Goal: Information Seeking & Learning: Find specific page/section

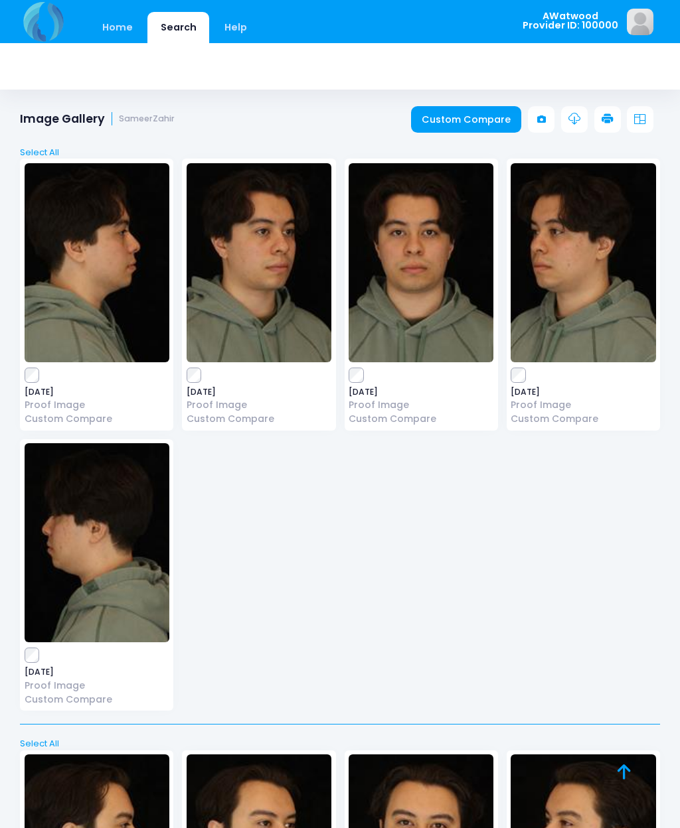
click at [123, 32] on link "Home" at bounding box center [117, 27] width 56 height 31
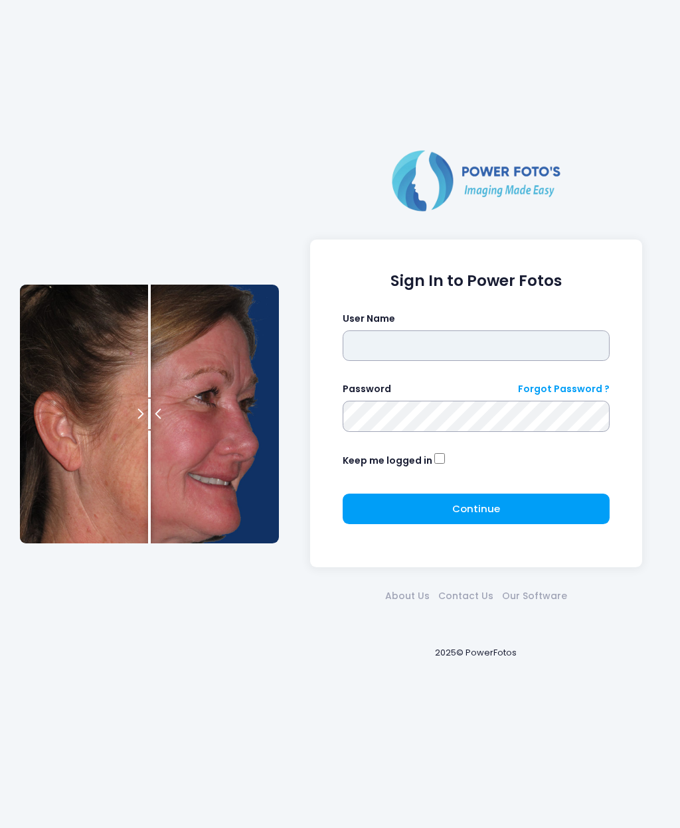
click at [461, 350] on input "text" at bounding box center [476, 346] width 267 height 31
type input "********"
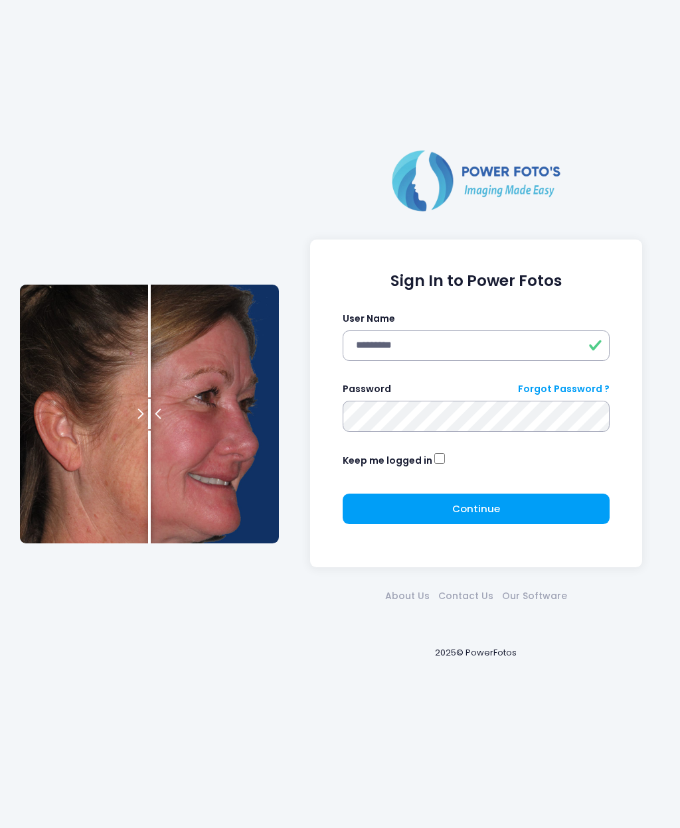
click at [413, 398] on div "Password Forgot Password ?" at bounding box center [476, 407] width 267 height 50
click button "submit" at bounding box center [0, 0] width 0 height 0
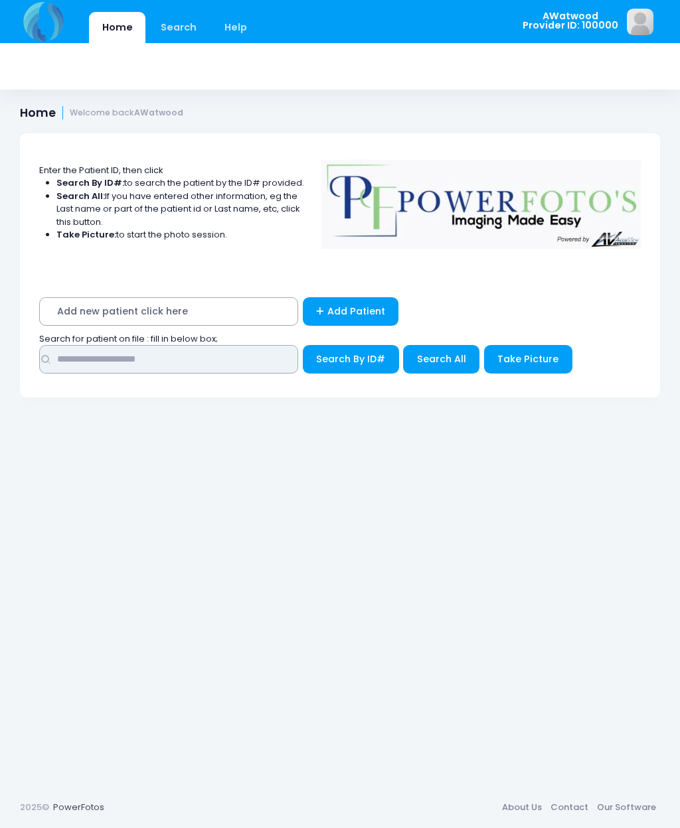
click at [117, 365] on input "text" at bounding box center [168, 359] width 259 height 29
type input "*****"
click at [350, 358] on button "Search By ID#" at bounding box center [351, 359] width 96 height 29
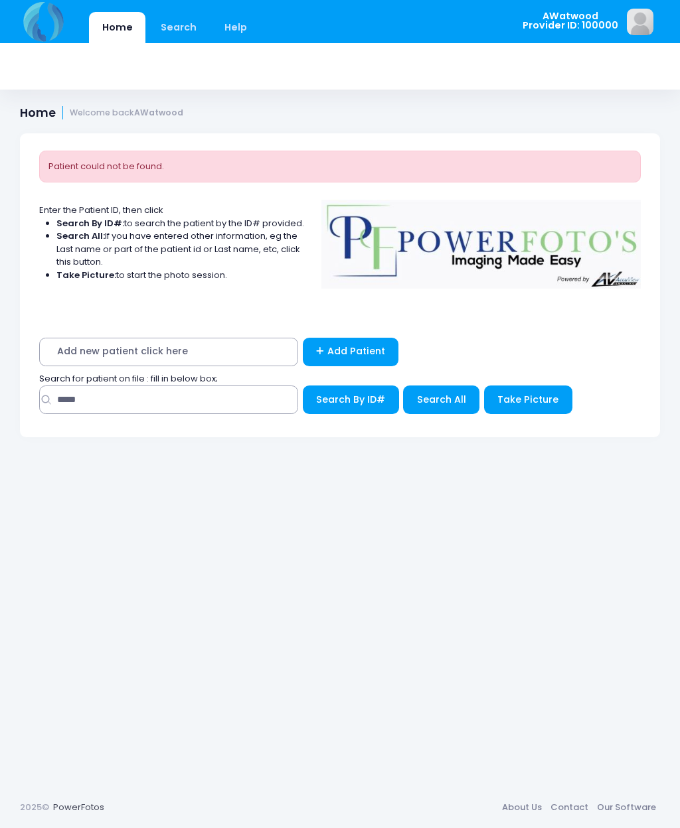
click at [441, 395] on span "Search All" at bounding box center [441, 399] width 49 height 13
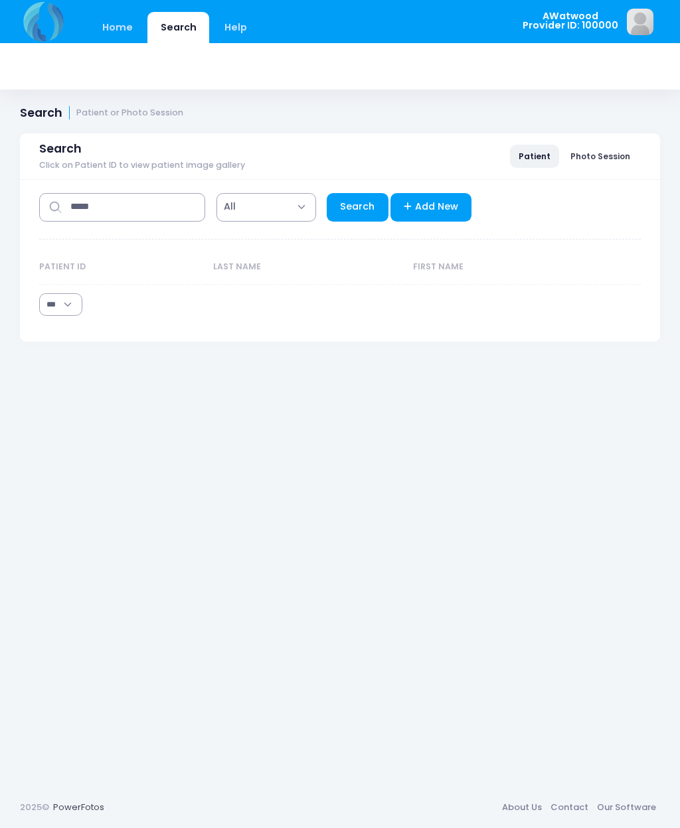
select select "***"
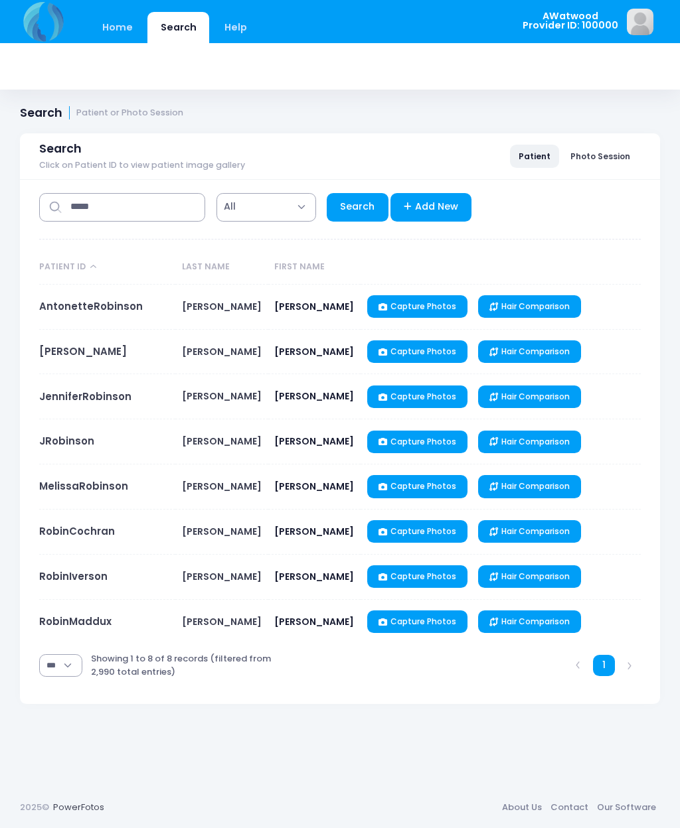
click at [86, 536] on link "RobinCochran" at bounding box center [77, 531] width 76 height 14
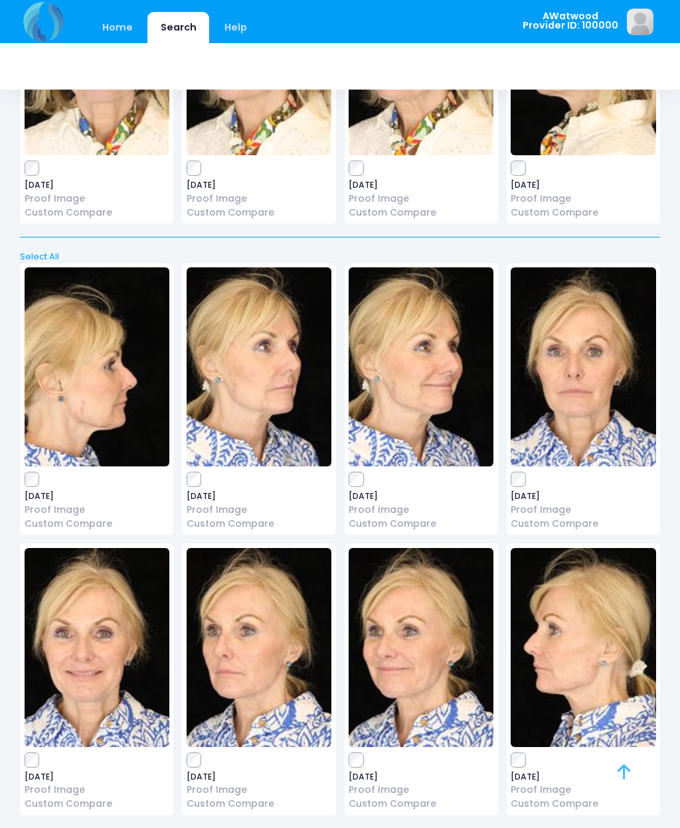
scroll to position [490, 0]
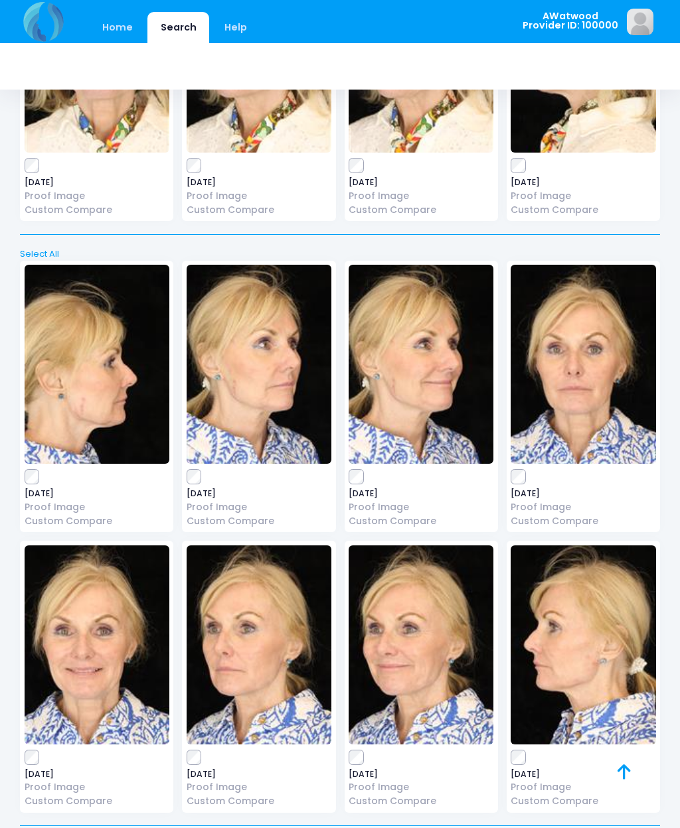
click at [611, 428] on img at bounding box center [582, 364] width 145 height 199
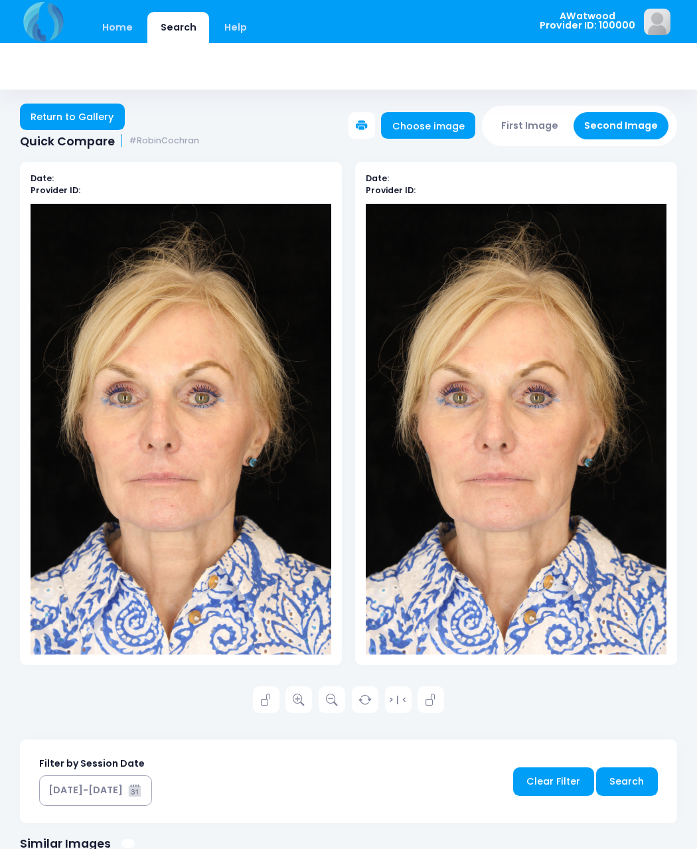
scroll to position [5, 0]
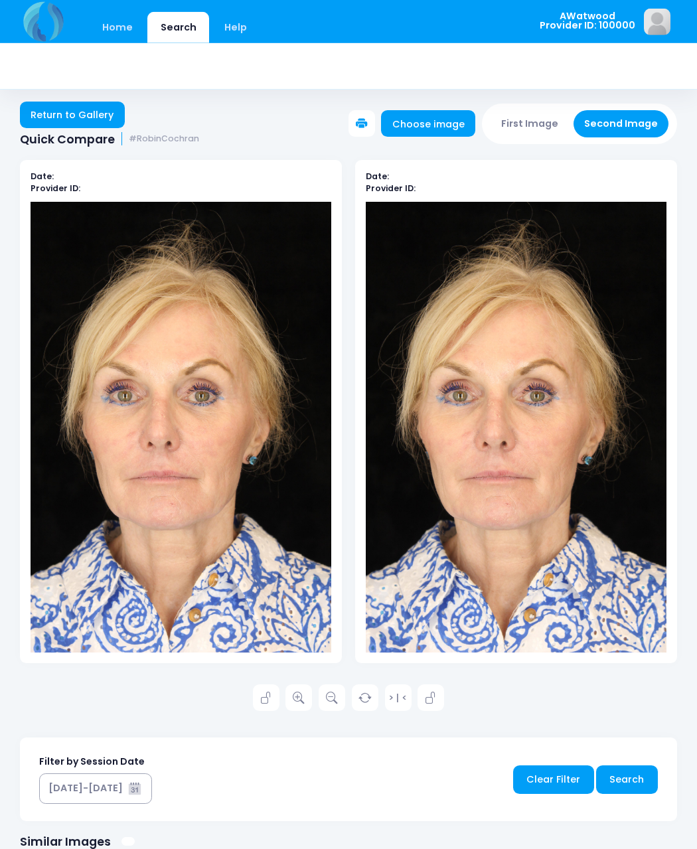
click at [375, 797] on div "Filter by Session Date [DATE]-[DATE] Clear Filter Search" at bounding box center [348, 779] width 657 height 84
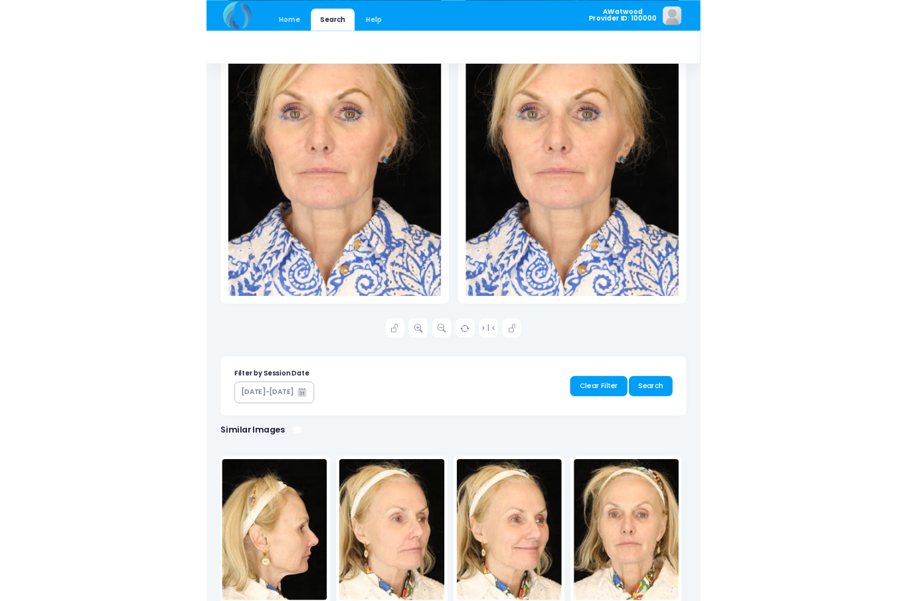
scroll to position [433, 0]
